Goal: Obtain resource: Obtain resource

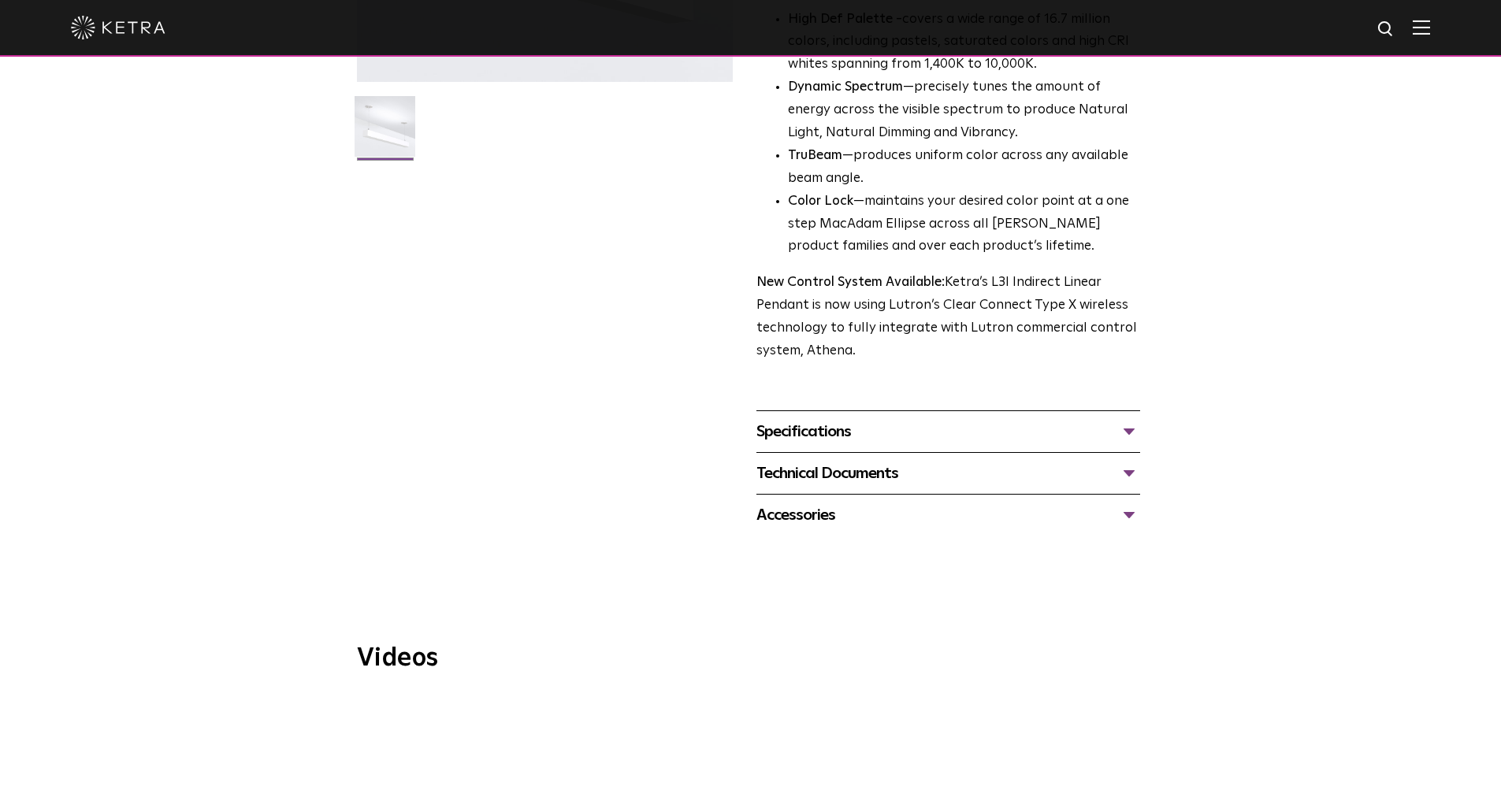
scroll to position [460, 0]
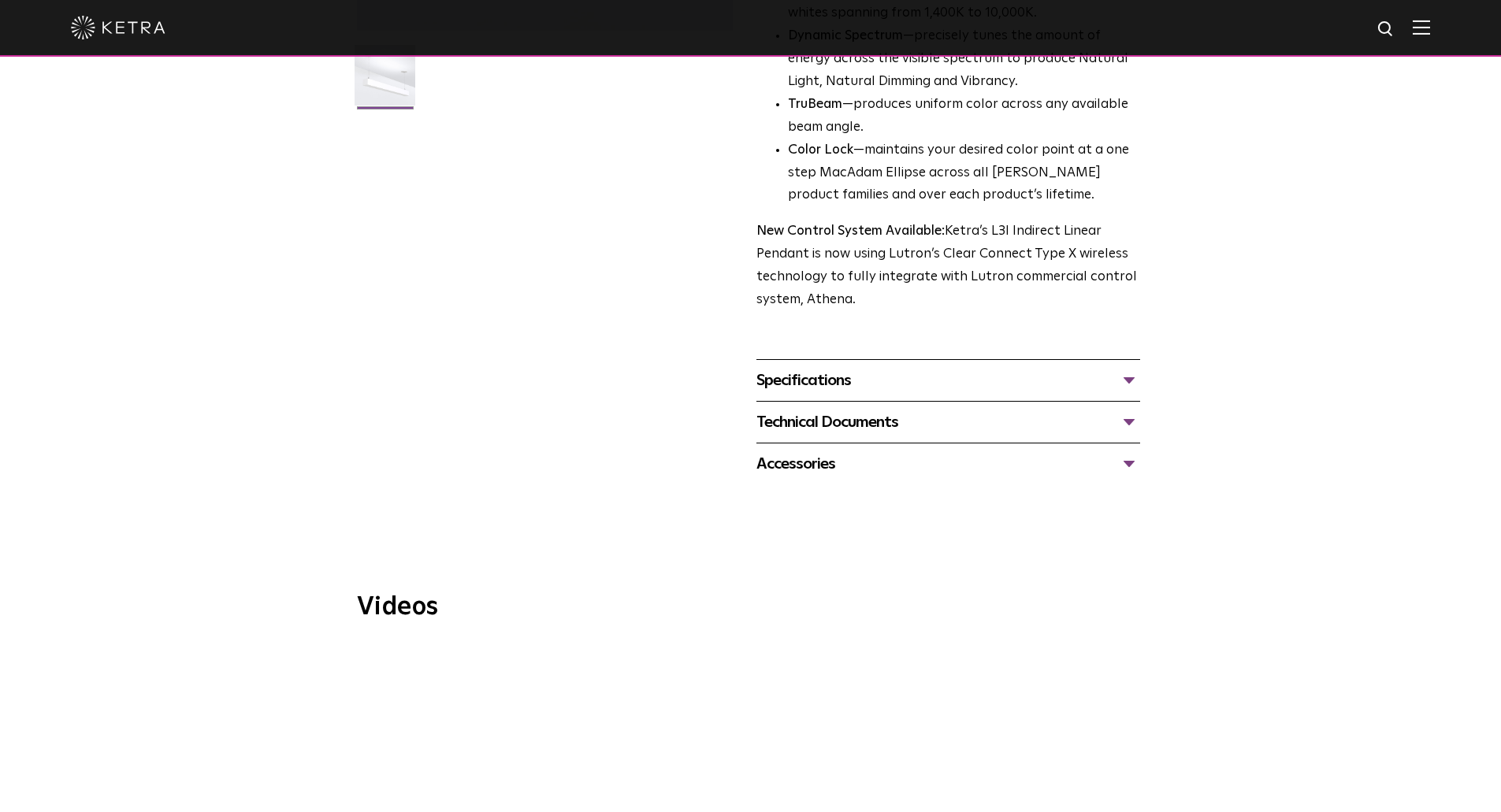
click at [825, 367] on div "Specifications" at bounding box center [948, 380] width 383 height 25
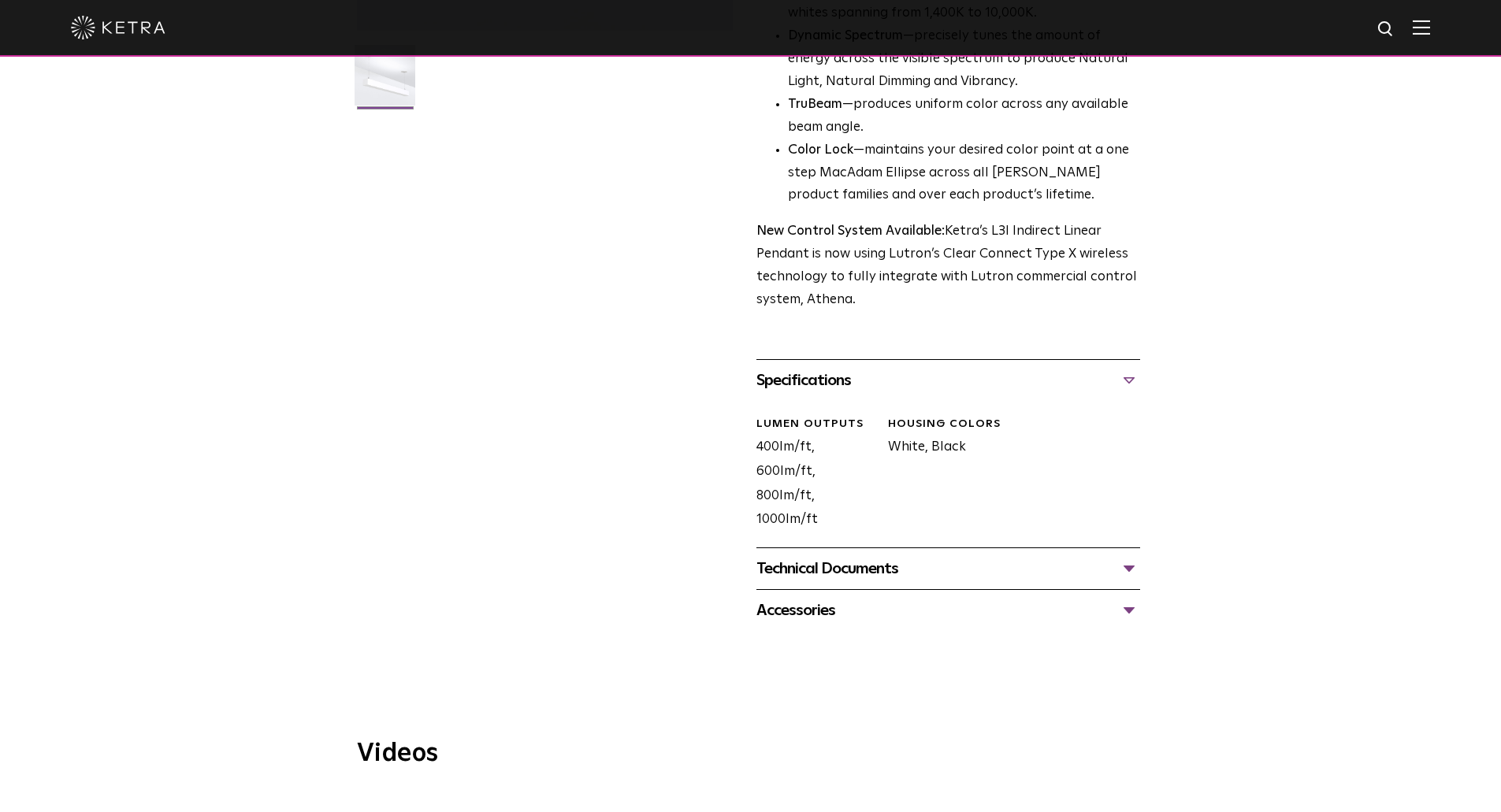
click at [848, 556] on div "Technical Documents" at bounding box center [948, 568] width 383 height 25
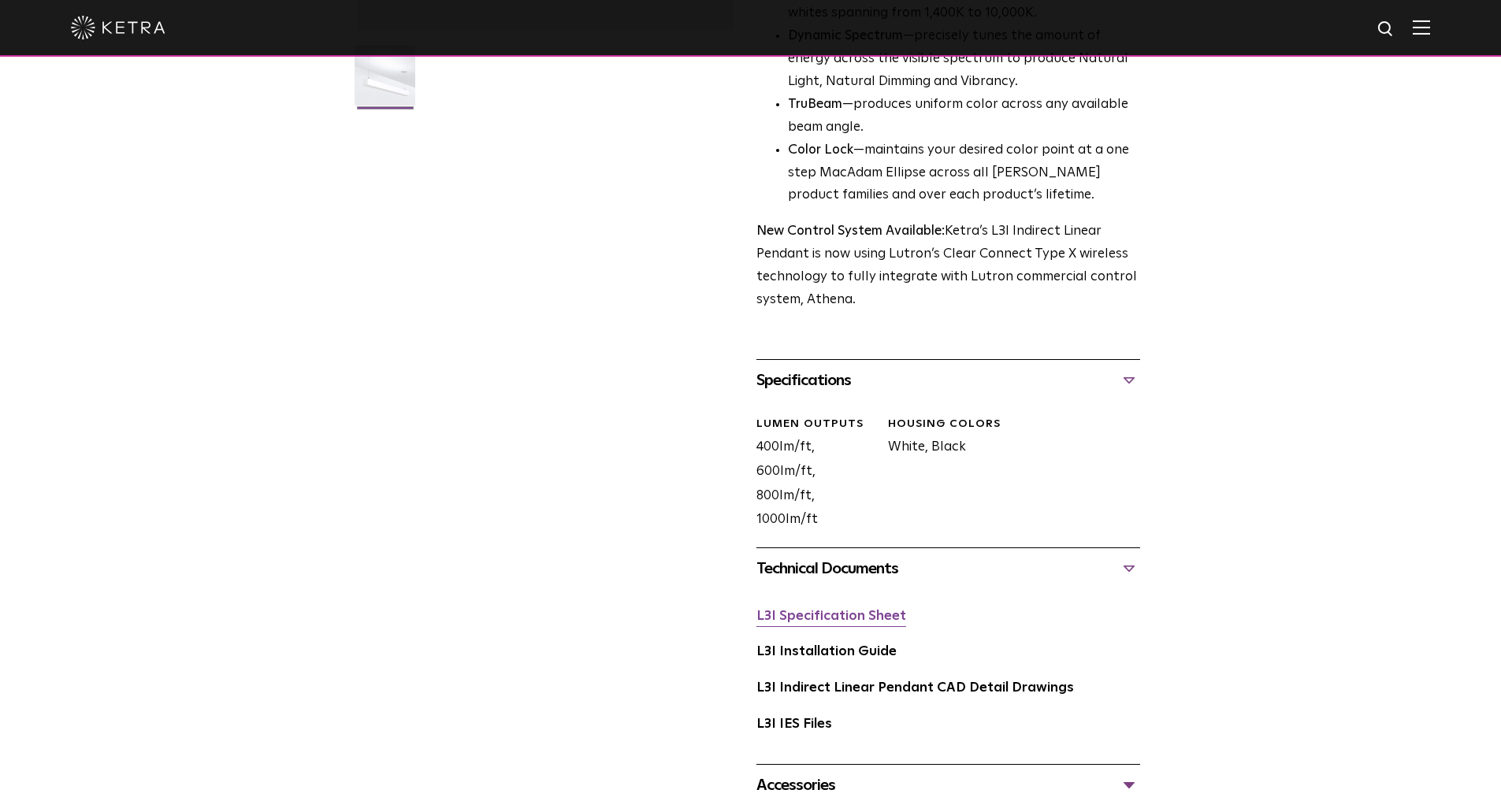
click at [839, 610] on link "L3I Specification Sheet" at bounding box center [831, 616] width 149 height 13
click at [813, 417] on div "LUMEN OUTPUTS" at bounding box center [816, 424] width 120 height 16
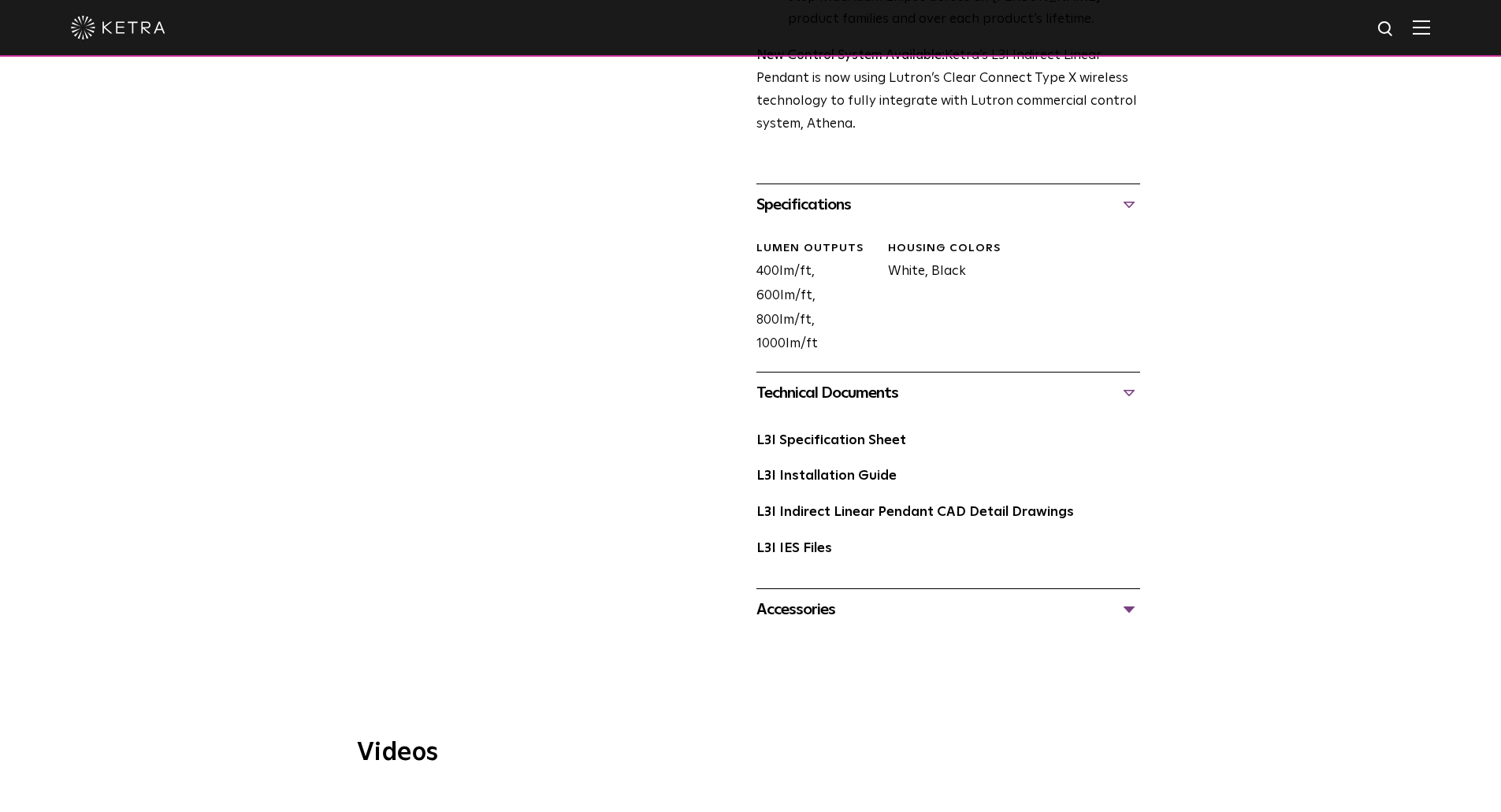
scroll to position [601, 0]
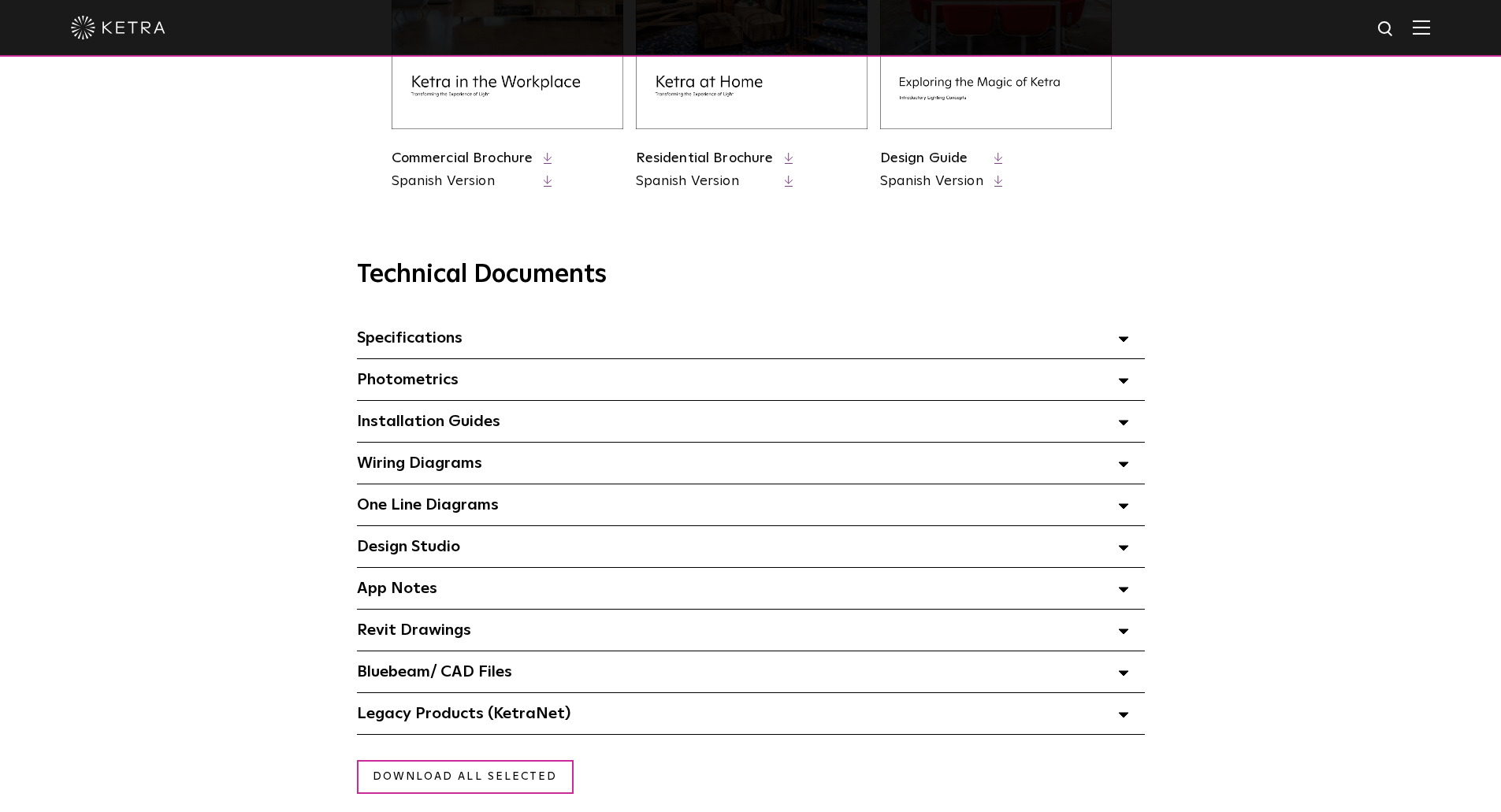
scroll to position [916, 0]
click at [478, 346] on div "Specifications Select checkboxes to use the bulk download option below" at bounding box center [751, 337] width 788 height 41
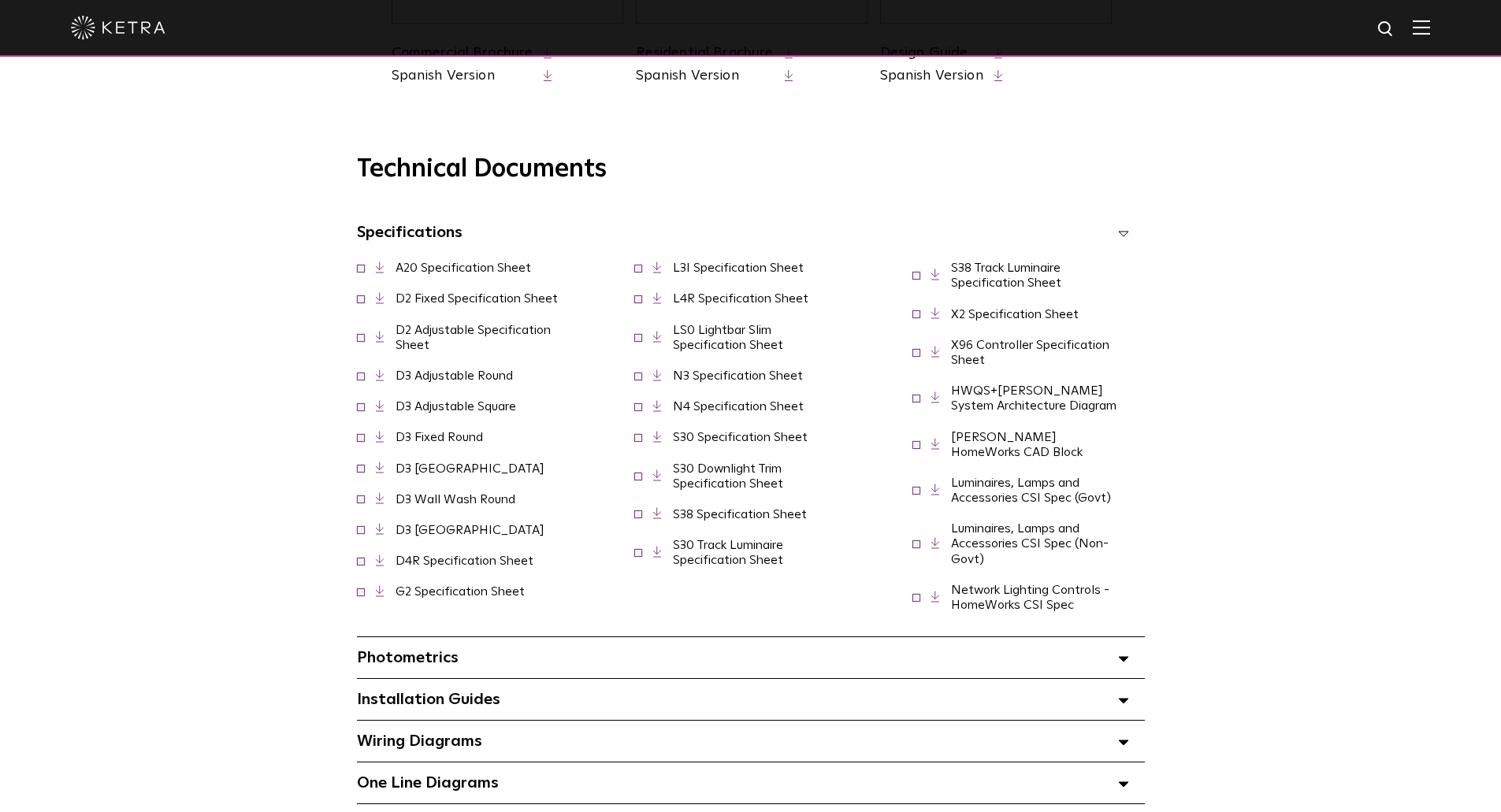
scroll to position [1023, 0]
click at [732, 380] on link "N3 Specification Sheet" at bounding box center [738, 374] width 130 height 13
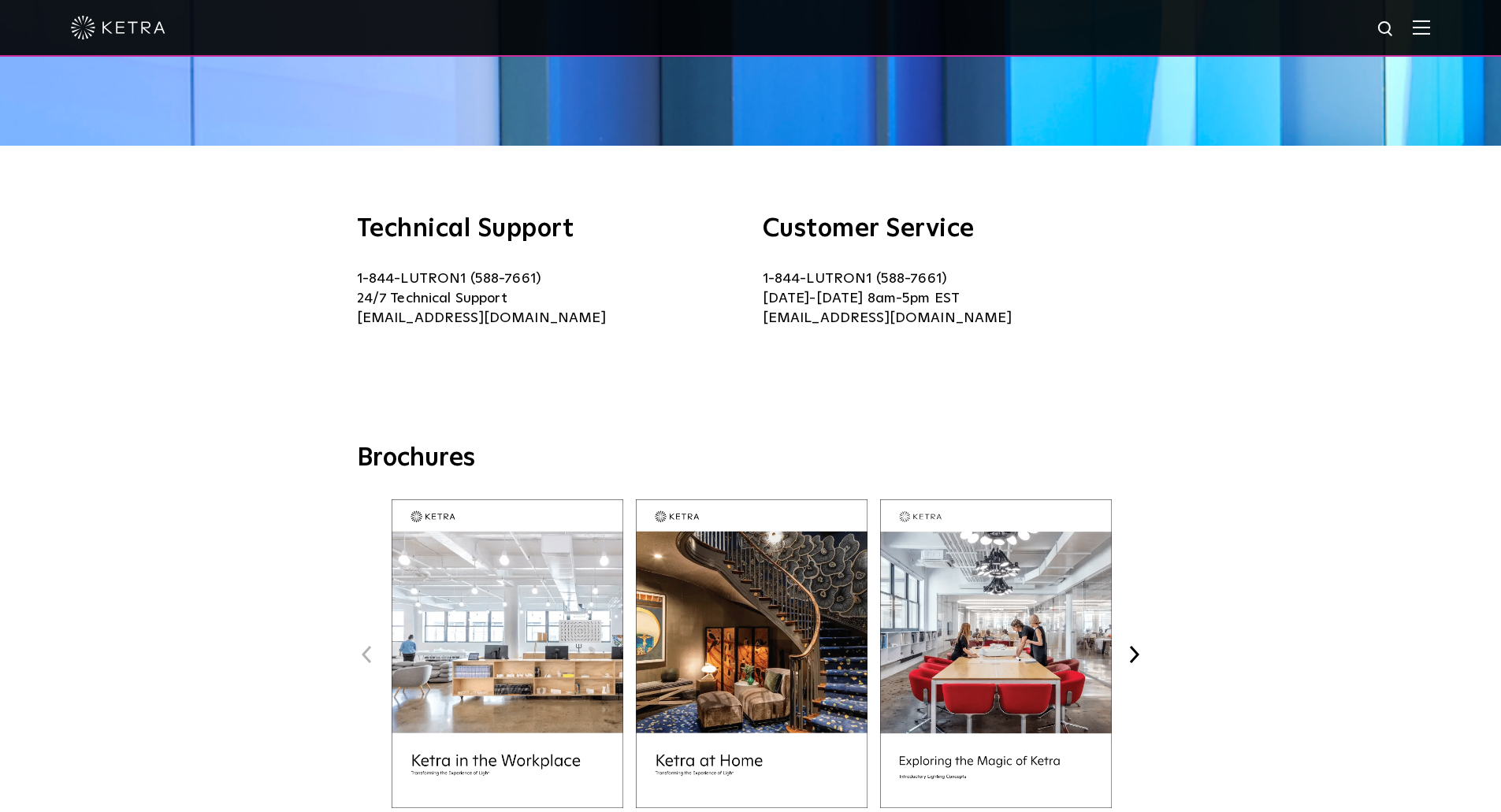
scroll to position [229, 0]
